Goal: Navigation & Orientation: Find specific page/section

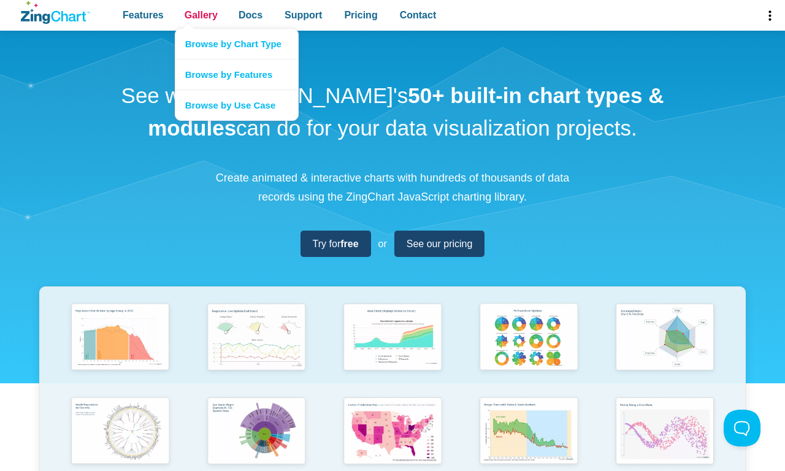
click at [200, 15] on span "Gallery" at bounding box center [200, 15] width 33 height 17
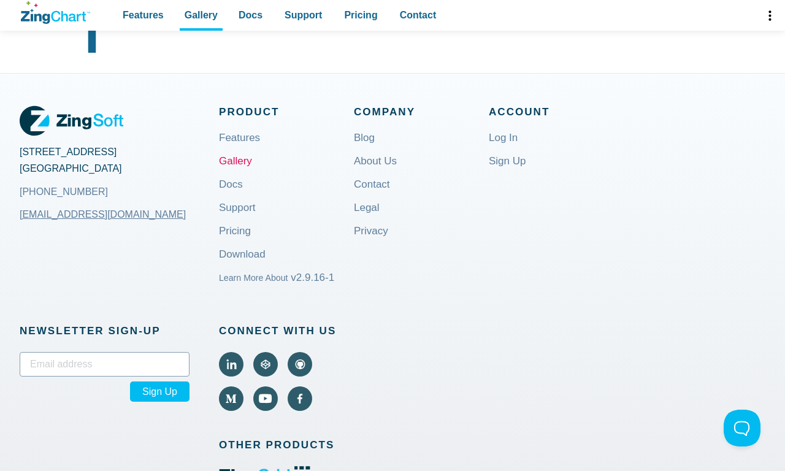
scroll to position [1065, 0]
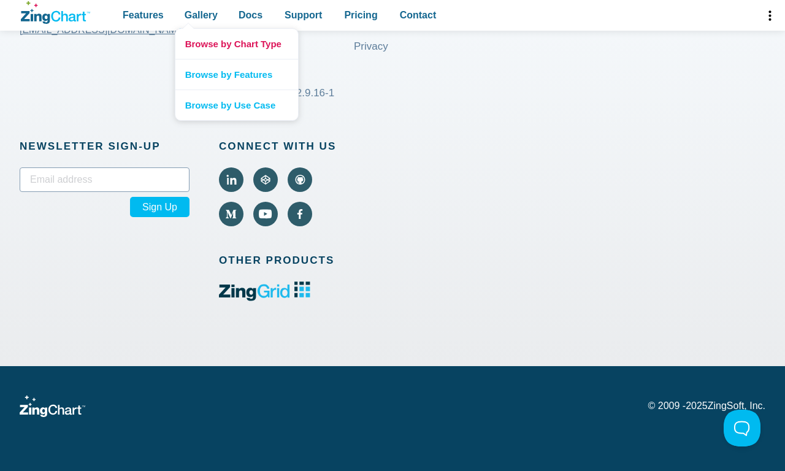
click at [236, 44] on link "Browse by Chart Type" at bounding box center [236, 44] width 123 height 30
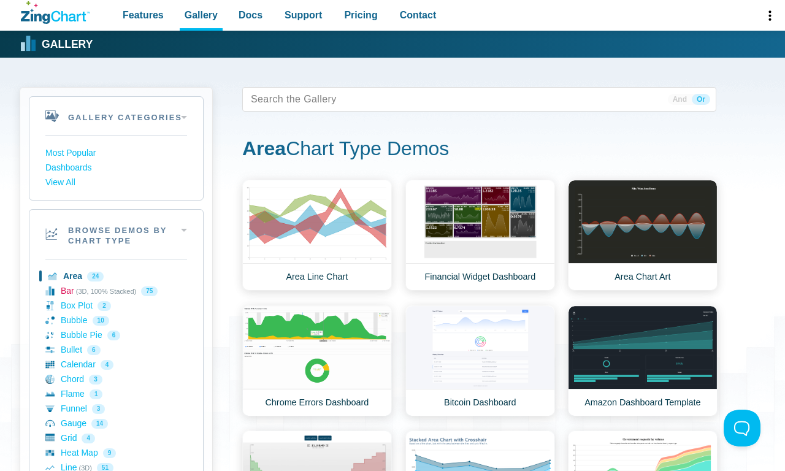
click at [116, 291] on link "Bar (3D, 100% Stacked) 75" at bounding box center [116, 291] width 142 height 15
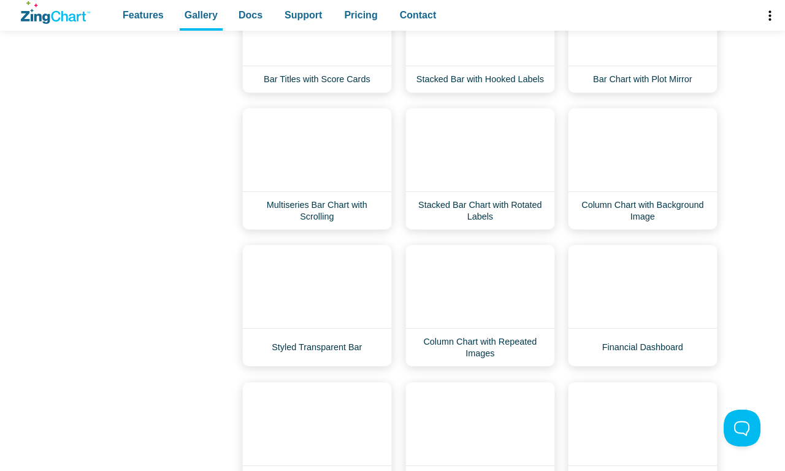
scroll to position [2200, 0]
